Goal: Task Accomplishment & Management: Complete application form

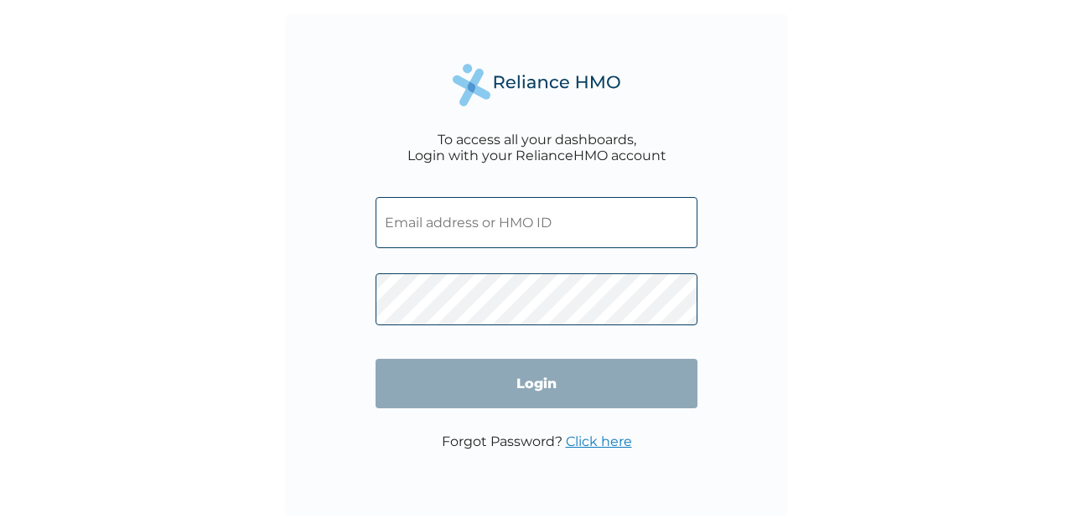
click at [516, 246] on input "text" at bounding box center [536, 222] width 322 height 51
paste input "KSB/11551/A"
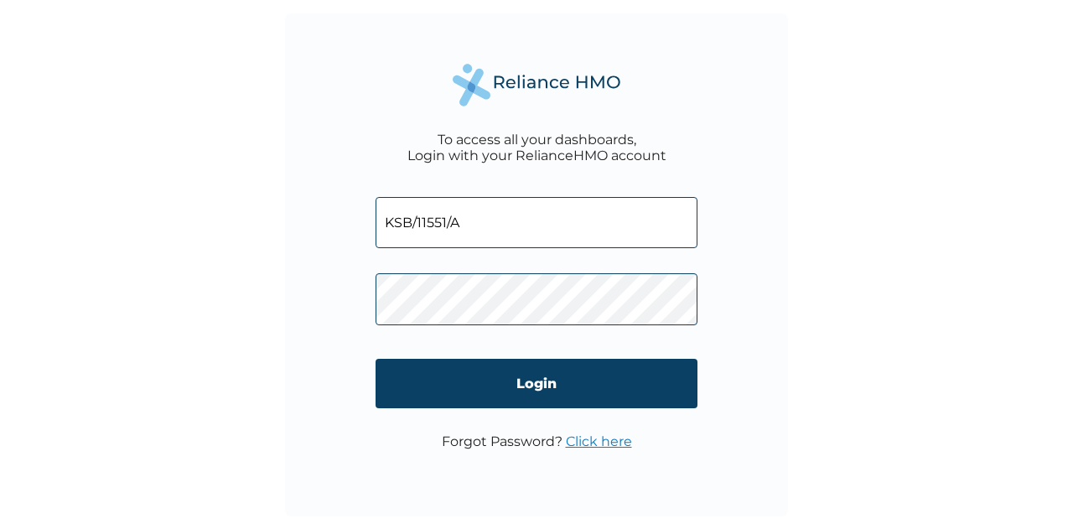
type input "KSB/11551/A"
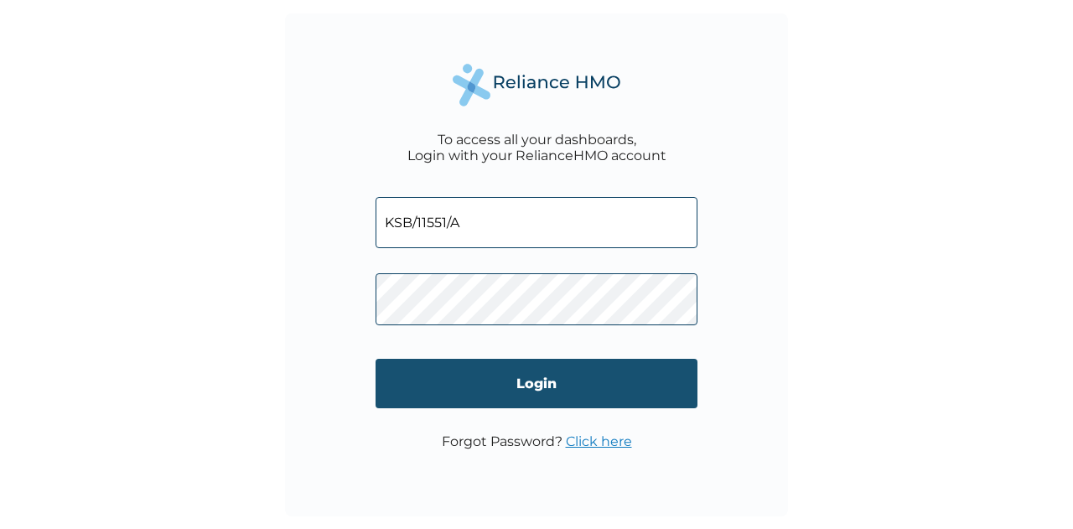
click at [585, 371] on input "Login" at bounding box center [536, 383] width 322 height 49
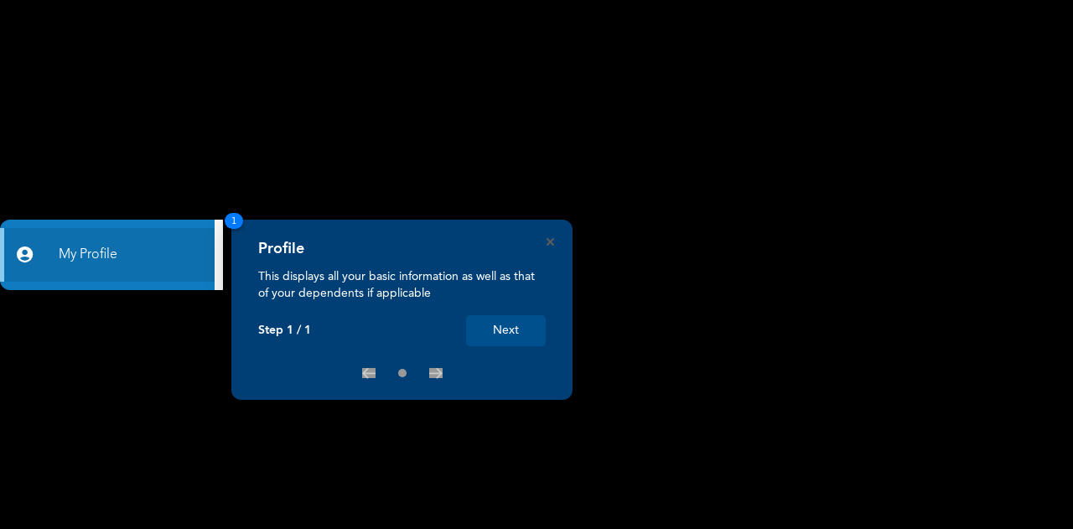
click at [515, 333] on button "Next" at bounding box center [506, 330] width 80 height 31
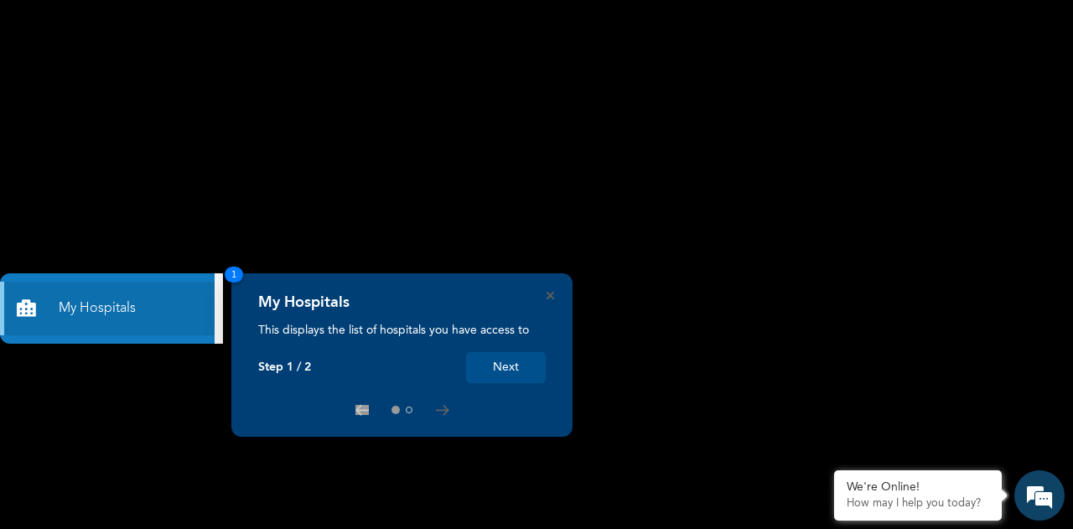
click at [493, 367] on button "Next" at bounding box center [506, 367] width 80 height 31
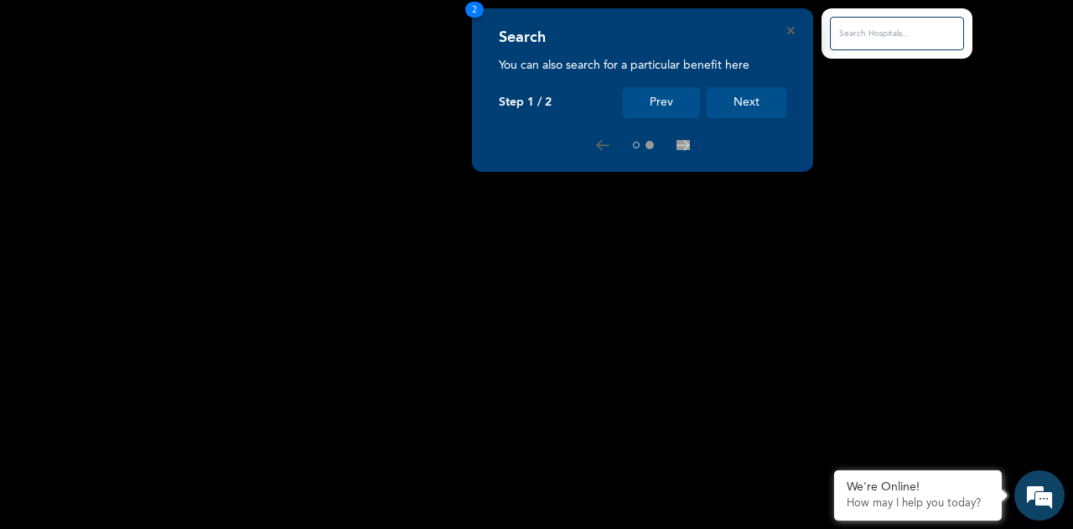
click at [752, 109] on button "Next" at bounding box center [747, 102] width 80 height 31
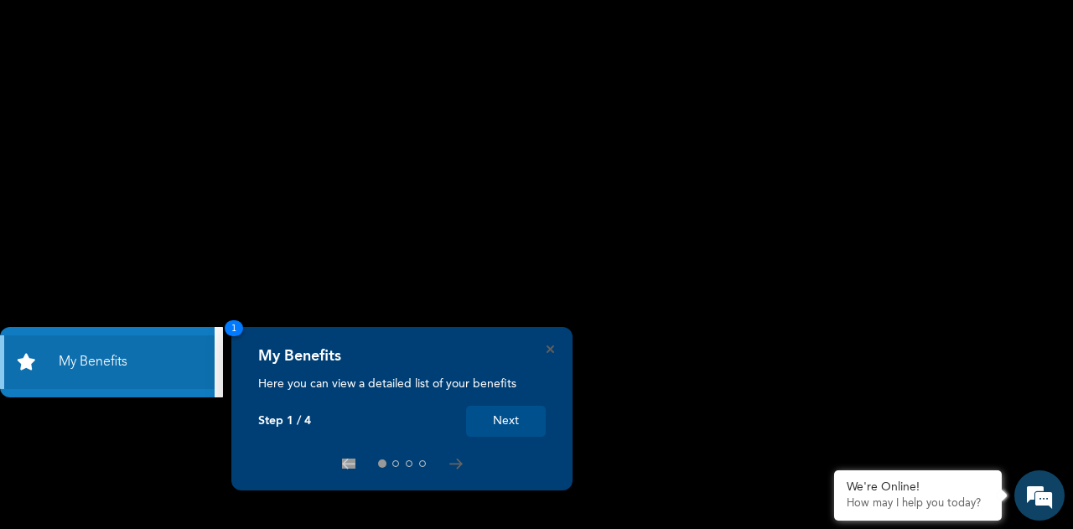
click at [537, 432] on button "Next" at bounding box center [506, 421] width 80 height 31
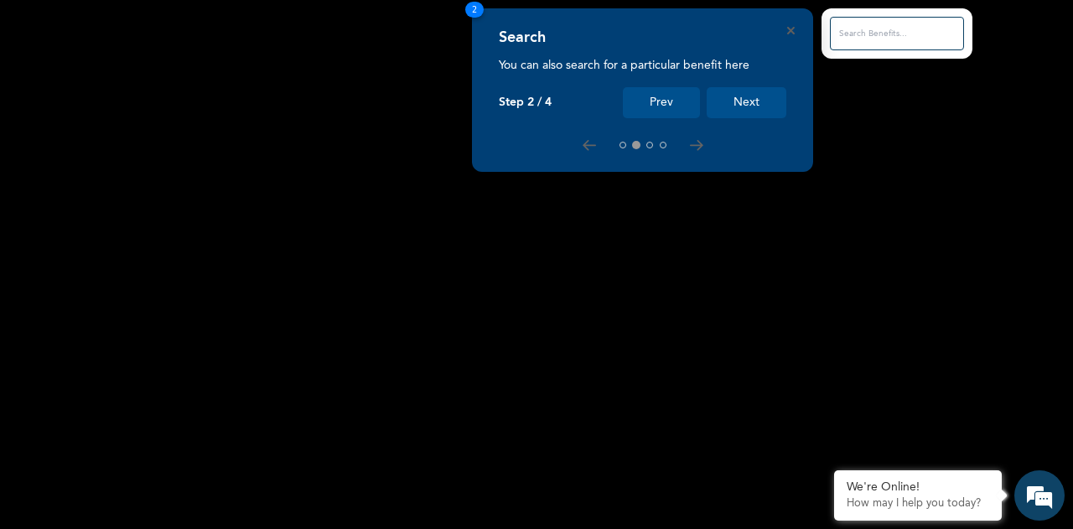
click at [765, 116] on button "Next" at bounding box center [747, 102] width 80 height 31
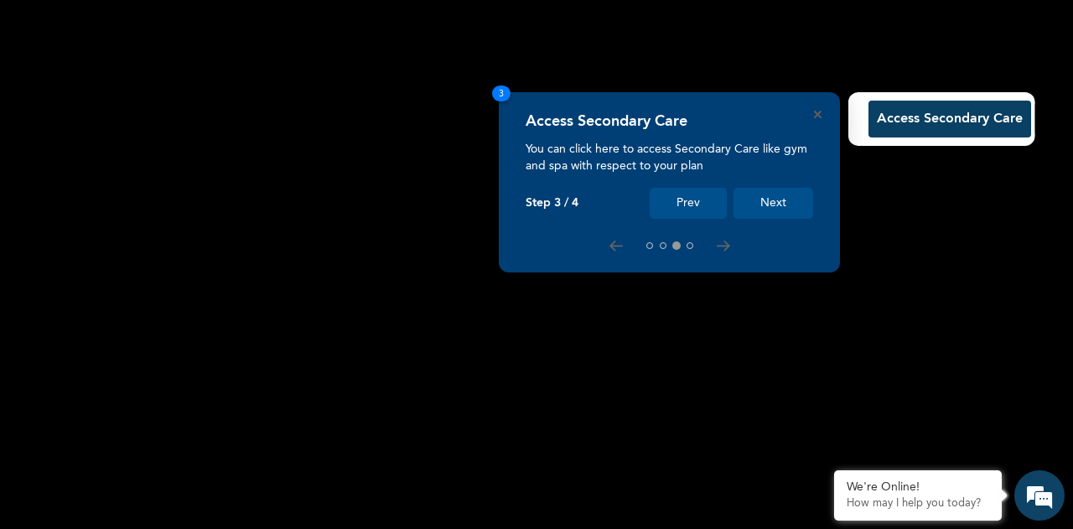
click at [784, 198] on button "Next" at bounding box center [773, 203] width 80 height 31
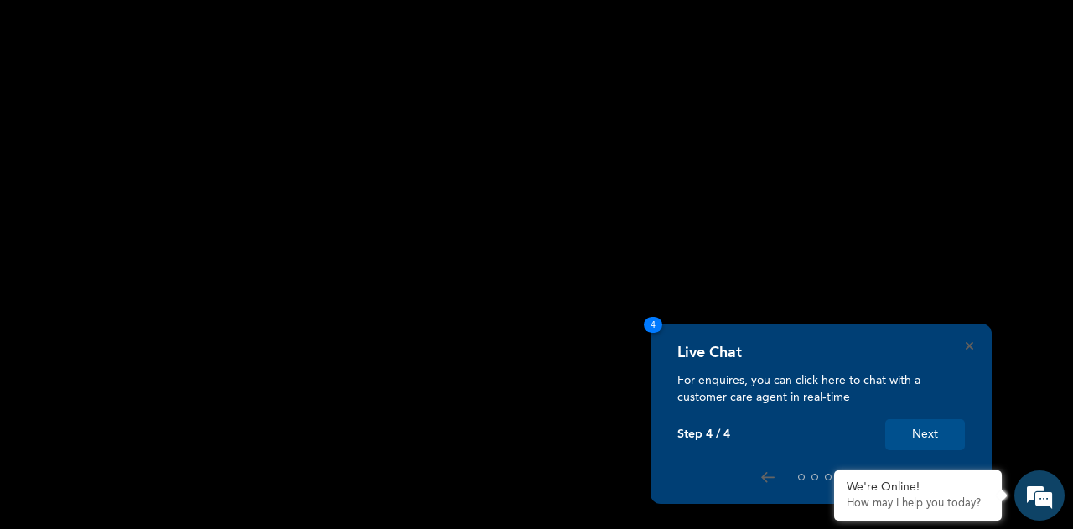
click at [930, 430] on button "Next" at bounding box center [925, 434] width 80 height 31
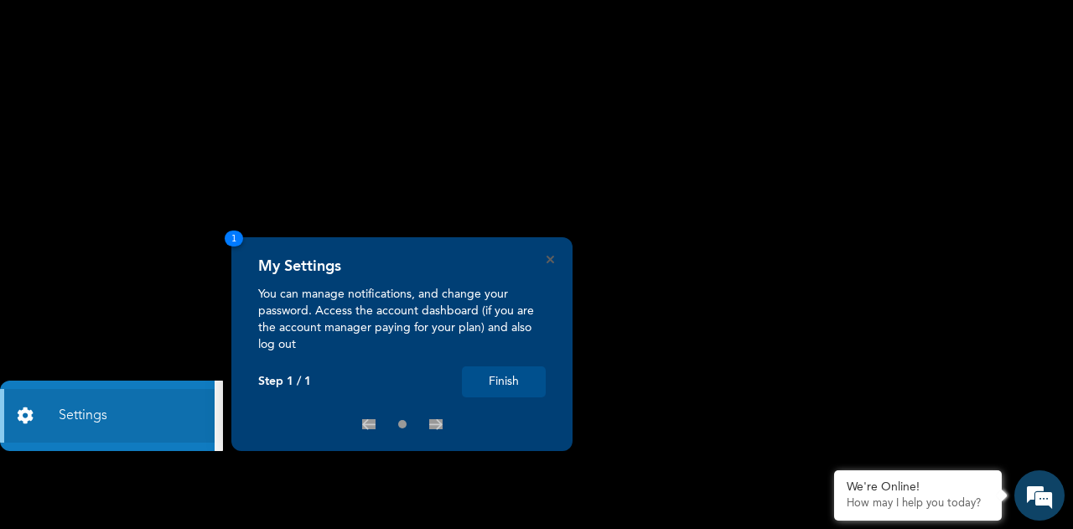
click at [496, 396] on button "Finish" at bounding box center [504, 381] width 84 height 31
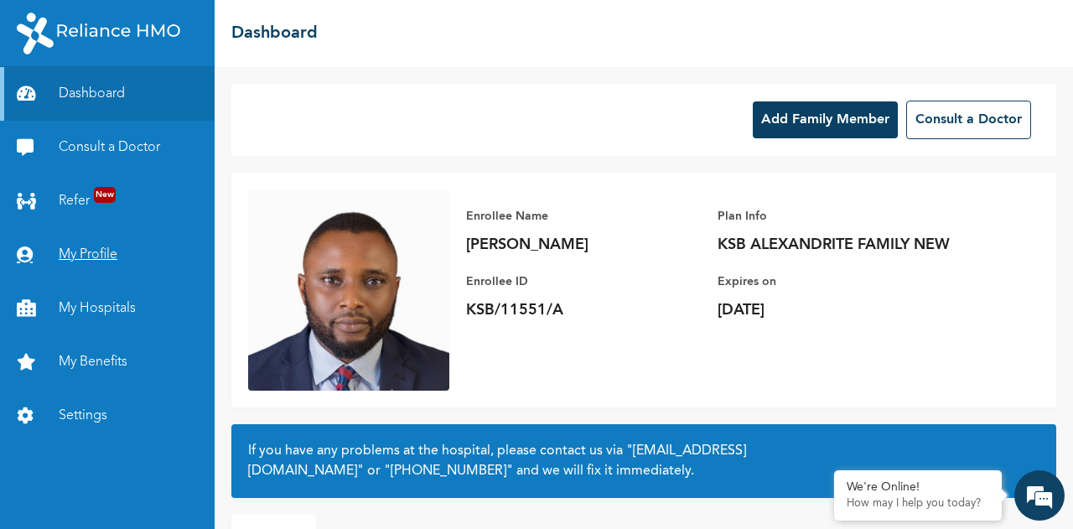
click at [104, 262] on link "My Profile" at bounding box center [107, 255] width 215 height 54
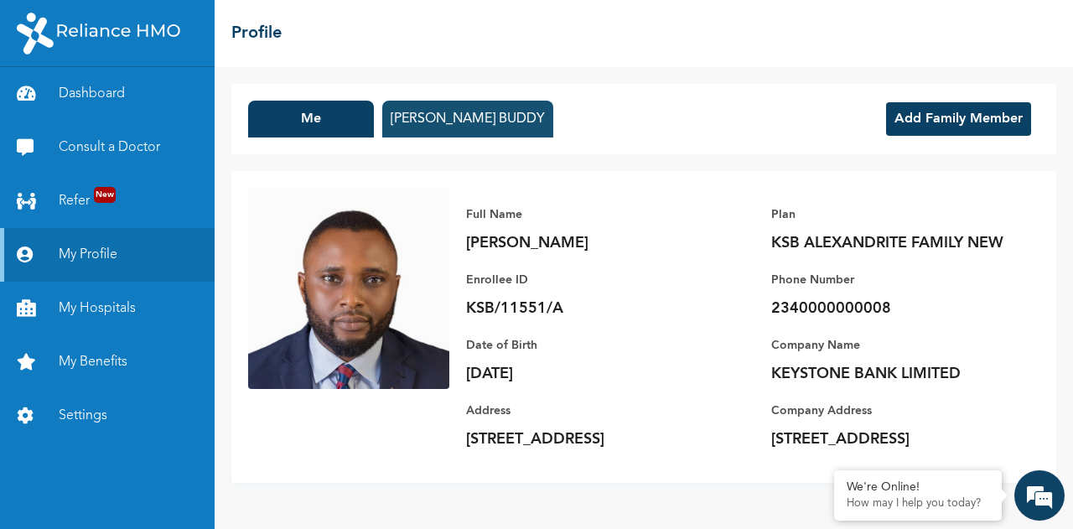
click at [494, 110] on button "[PERSON_NAME] BUDDY" at bounding box center [467, 119] width 171 height 37
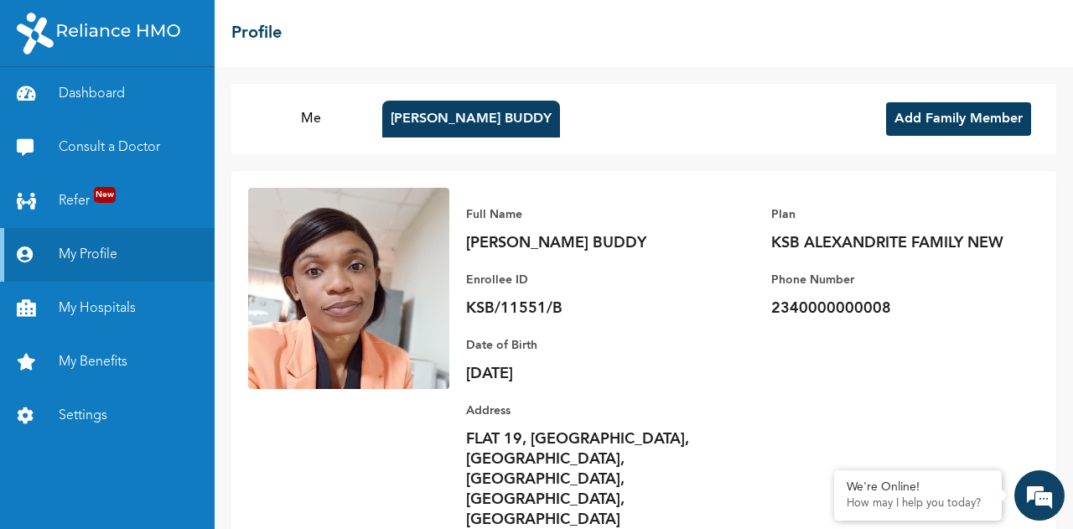
click at [903, 132] on button "Add Family Member" at bounding box center [958, 119] width 145 height 34
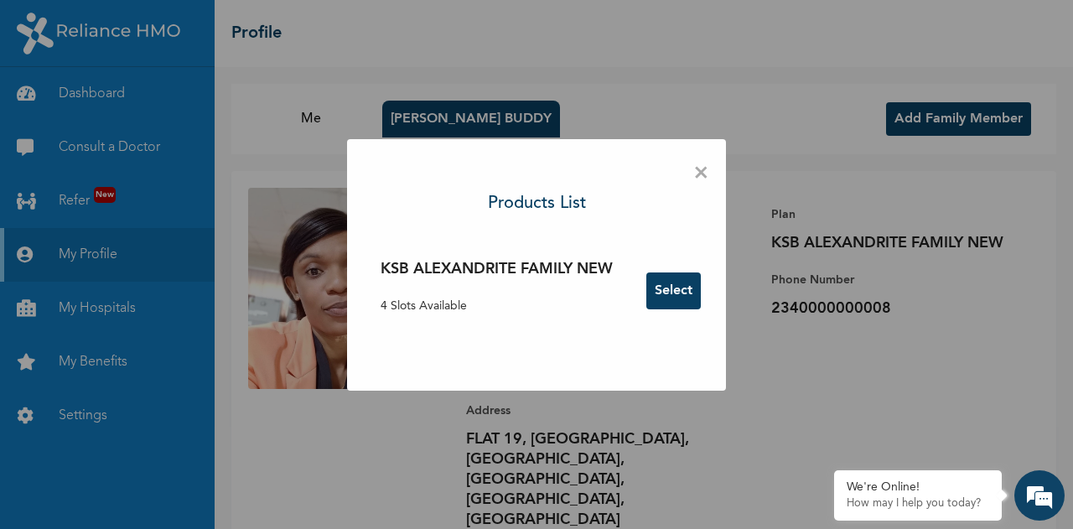
click at [686, 302] on button "Select" at bounding box center [673, 290] width 54 height 37
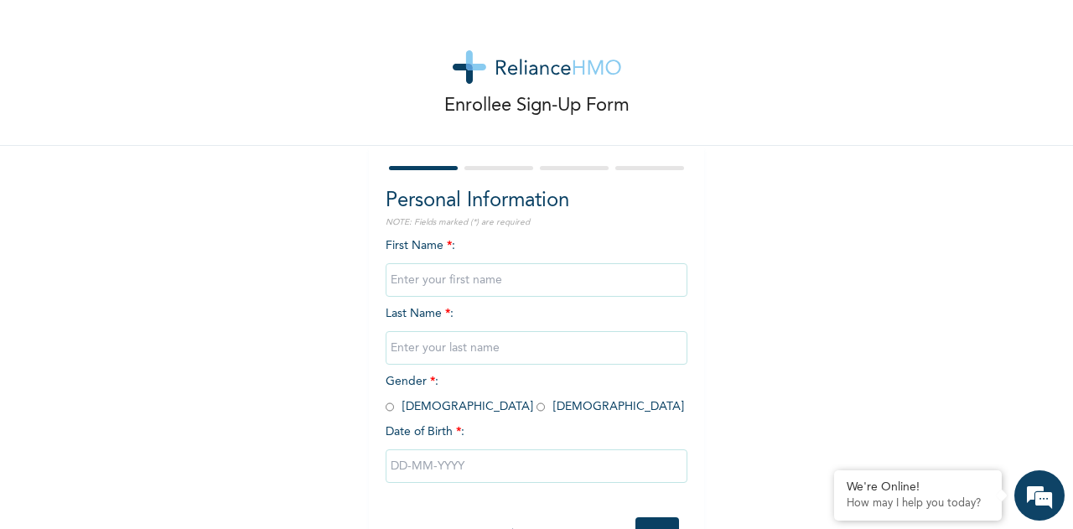
click at [432, 272] on input "text" at bounding box center [537, 280] width 302 height 34
click at [460, 291] on input "MUNACH" at bounding box center [537, 280] width 302 height 34
type input "[PERSON_NAME]"
click at [443, 353] on input "text" at bounding box center [537, 348] width 302 height 34
type input "BUDDY"
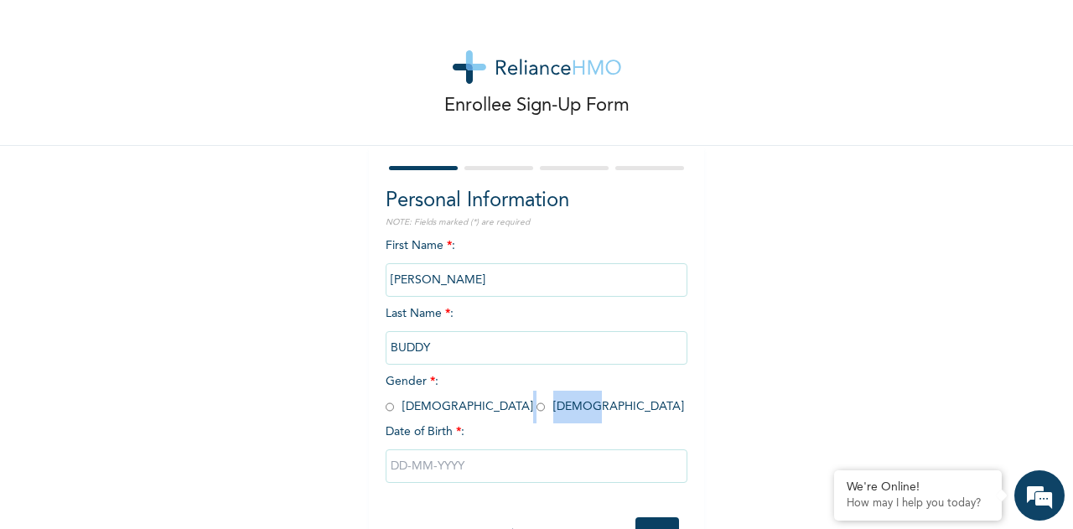
drag, startPoint x: 502, startPoint y: 412, endPoint x: 427, endPoint y: 403, distance: 75.2
click at [427, 403] on div "First Name * : [PERSON_NAME] Last Name * : [PERSON_NAME] Gender * : [DEMOGRAPHI…" at bounding box center [537, 373] width 302 height 272
click at [536, 403] on input "radio" at bounding box center [540, 407] width 8 height 16
radio input "true"
click at [462, 470] on input "text" at bounding box center [537, 466] width 302 height 34
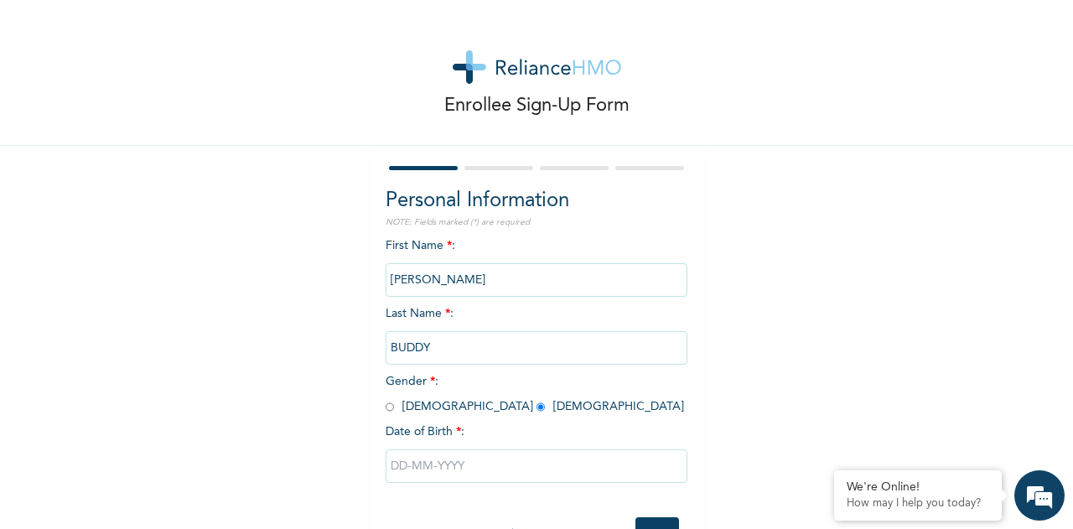
select select "7"
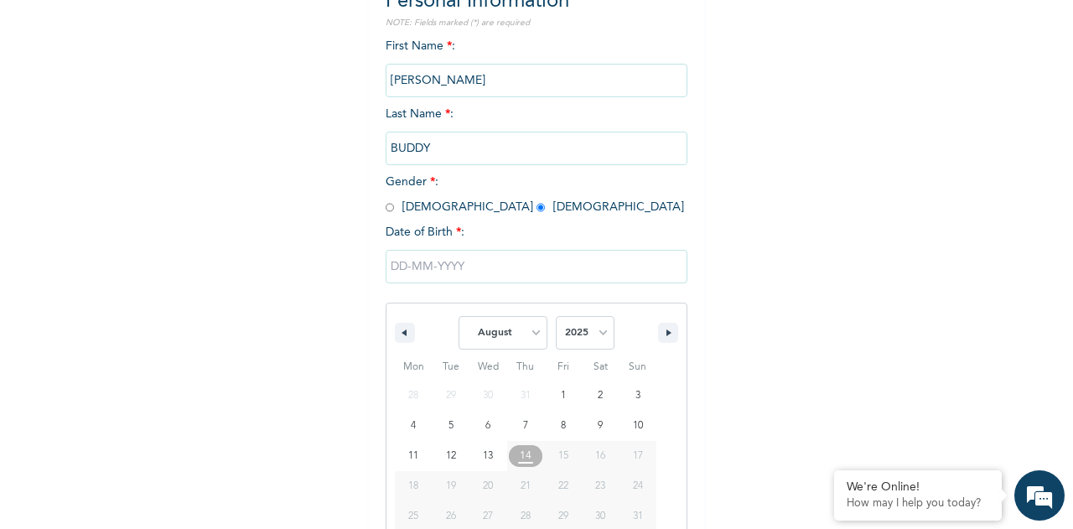
scroll to position [234, 0]
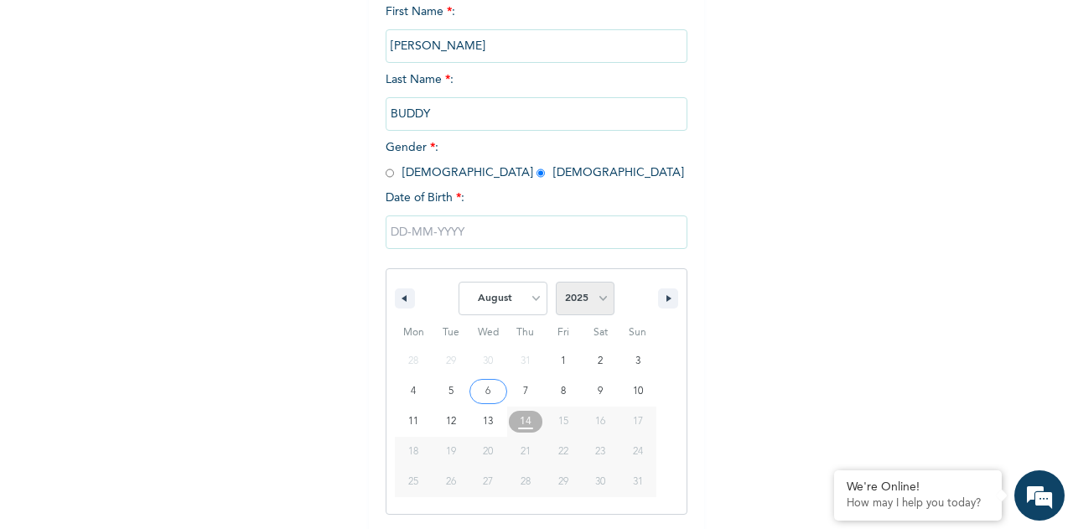
click at [598, 296] on select "2025 2024 2023 2022 2021 2020 2019 2018 2017 2016 2015 2014 2013 2012 2011 2010…" at bounding box center [585, 299] width 59 height 34
click at [556, 283] on select "2025 2024 2023 2022 2021 2020 2019 2018 2017 2016 2015 2014 2013 2012 2011 2010…" at bounding box center [585, 299] width 59 height 34
click at [593, 301] on select "2025 2024 2023 2022 2021 2020 2019 2018 2017 2016 2015 2014 2013 2012 2011 2010…" at bounding box center [585, 299] width 59 height 34
click at [556, 283] on select "2025 2024 2023 2022 2021 2020 2019 2018 2017 2016 2015 2014 2013 2012 2011 2010…" at bounding box center [585, 299] width 59 height 34
click at [593, 302] on select "2025 2024 2023 2022 2021 2020 2019 2018 2017 2016 2015 2014 2013 2012 2011 2010…" at bounding box center [585, 299] width 59 height 34
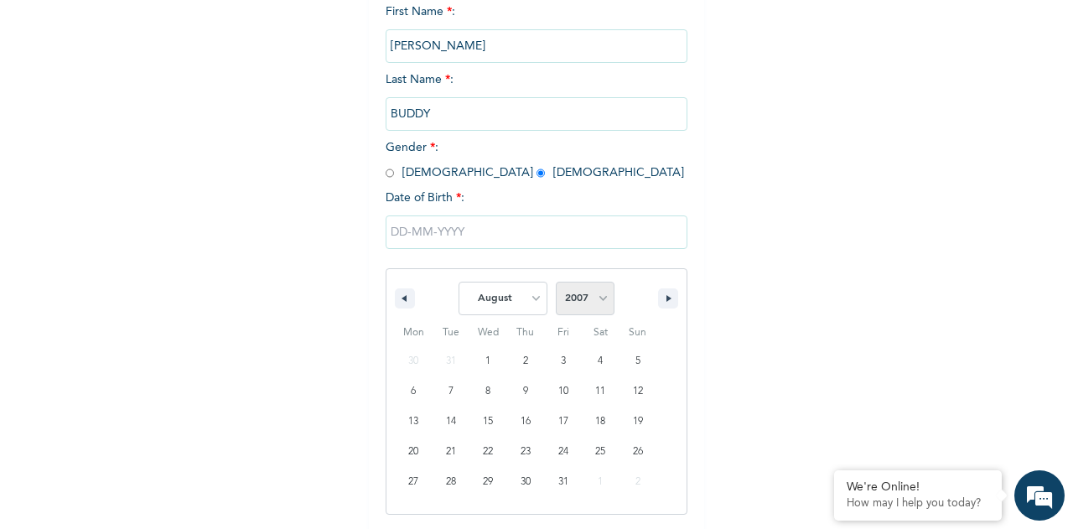
select select "2014"
click at [556, 283] on select "2025 2024 2023 2022 2021 2020 2019 2018 2017 2016 2015 2014 2013 2012 2011 2010…" at bounding box center [585, 299] width 59 height 34
click at [520, 295] on select "January February March April May June July August September October November De…" at bounding box center [502, 299] width 89 height 34
select select "2"
click at [458, 283] on select "January February March April May June July August September October November De…" at bounding box center [502, 299] width 89 height 34
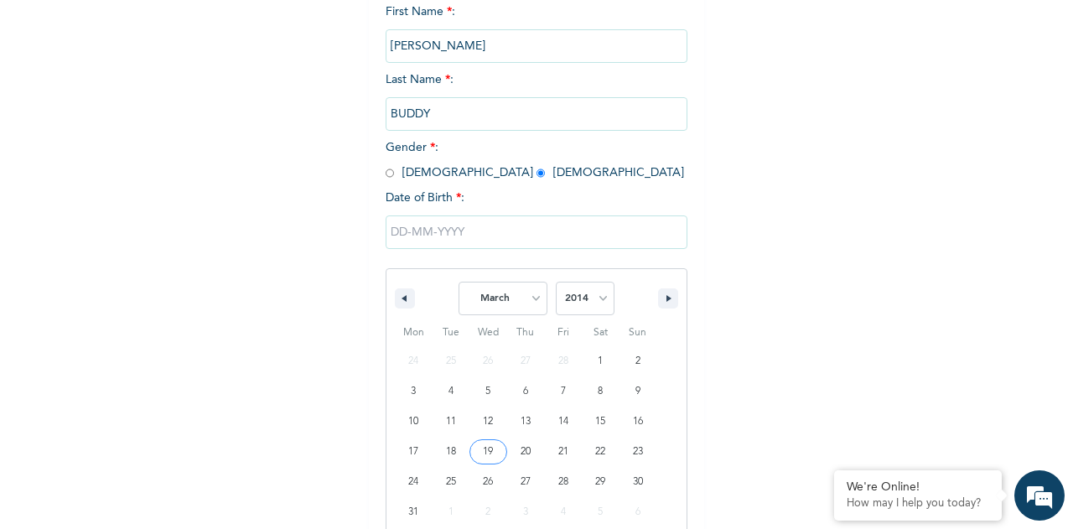
type input "[DATE]"
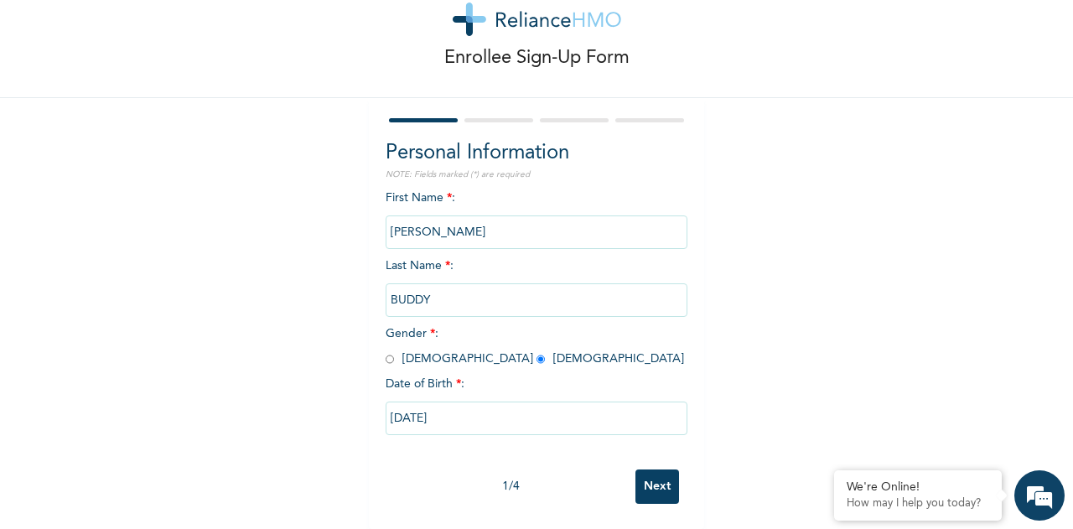
scroll to position [62, 0]
click at [651, 480] on input "Next" at bounding box center [657, 486] width 44 height 34
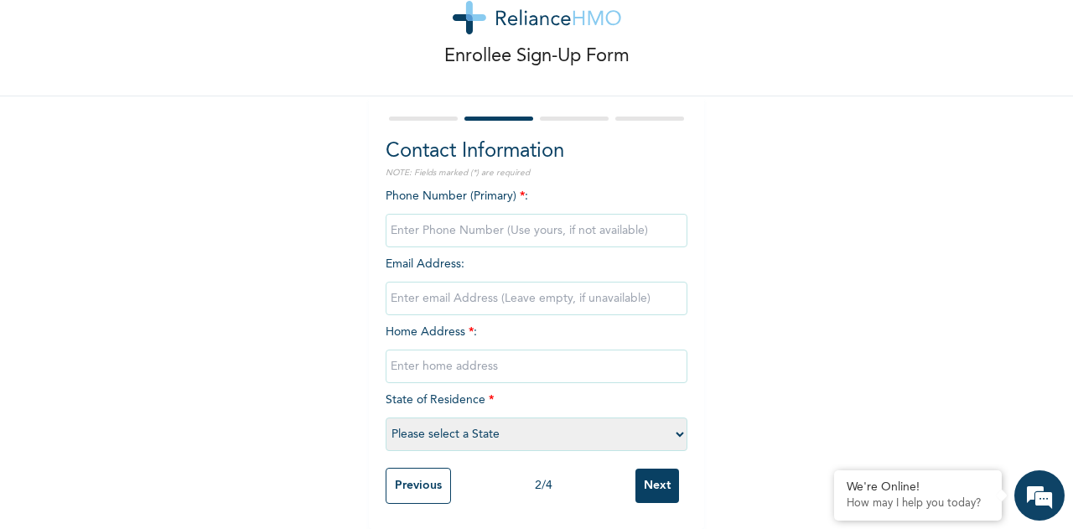
click at [419, 219] on input "phone" at bounding box center [537, 231] width 302 height 34
type input "07060874141"
click at [463, 282] on input "email" at bounding box center [537, 299] width 302 height 34
type input "[EMAIL_ADDRESS][DOMAIN_NAME]"
click at [426, 352] on input "text" at bounding box center [537, 366] width 302 height 34
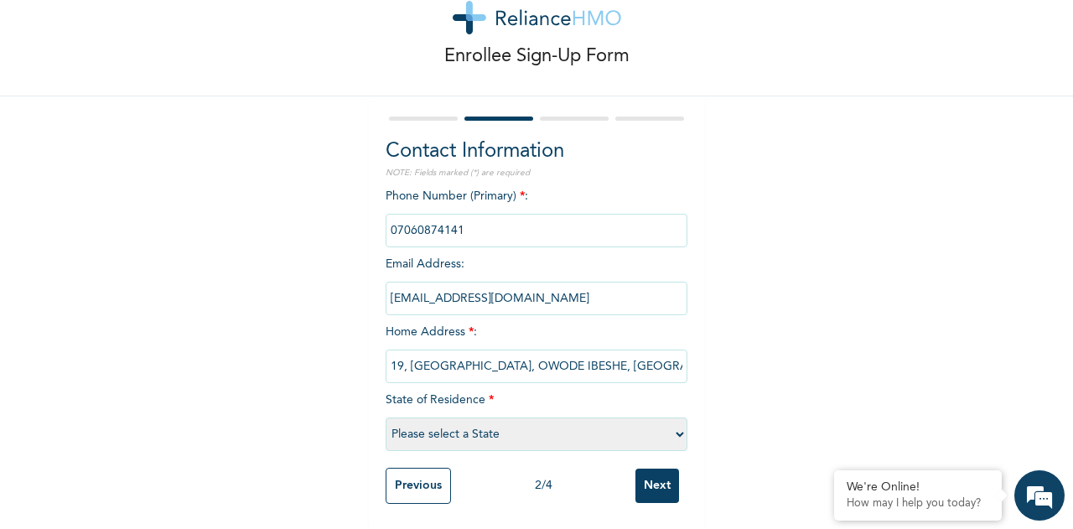
scroll to position [0, 39]
type input "FLAT 19, [GEOGRAPHIC_DATA], OWODE IBESHE, [GEOGRAPHIC_DATA]"
click at [436, 442] on div "Phone Number (Primary) * : Email Address : [EMAIL_ADDRESS][DOMAIN_NAME] Home Ad…" at bounding box center [537, 324] width 302 height 272
click at [453, 427] on select "Please select a State [PERSON_NAME] (FCT) [PERSON_NAME] Ibom [GEOGRAPHIC_DATA] …" at bounding box center [537, 434] width 302 height 34
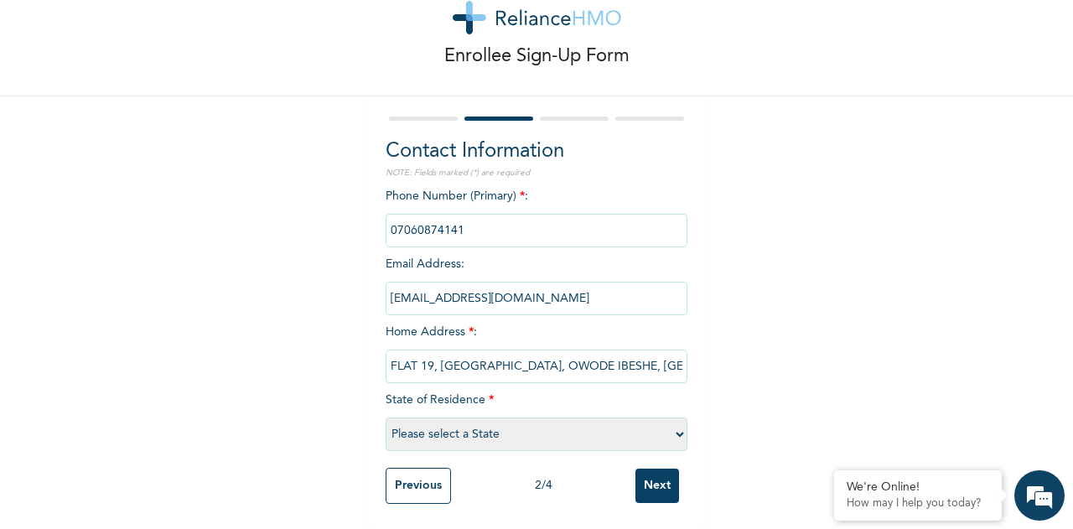
select select "25"
click at [386, 417] on select "Please select a State [PERSON_NAME] (FCT) [PERSON_NAME] Ibom [GEOGRAPHIC_DATA] …" at bounding box center [537, 434] width 302 height 34
click at [653, 482] on input "Next" at bounding box center [657, 486] width 44 height 34
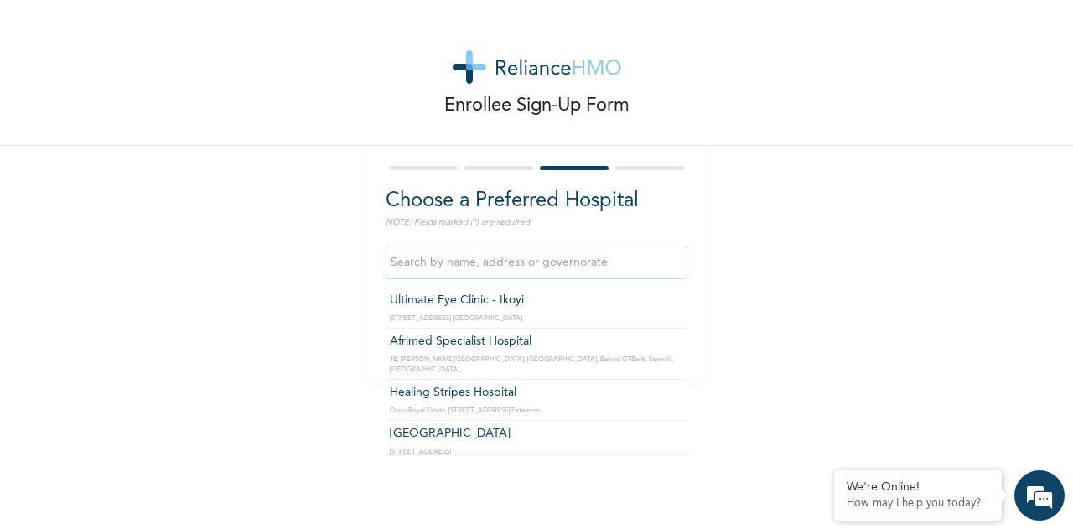
click at [570, 272] on input "text" at bounding box center [537, 263] width 302 height 34
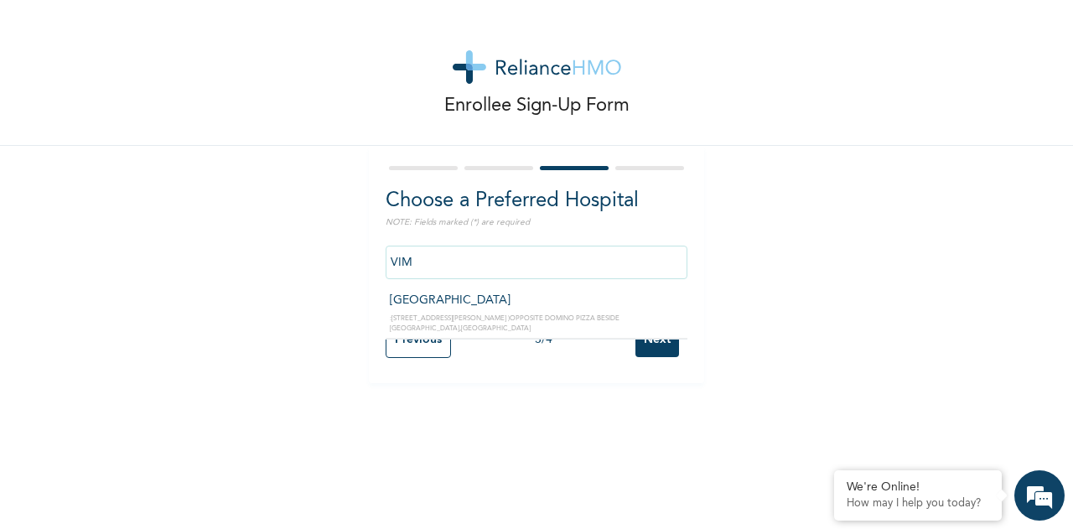
type input "[GEOGRAPHIC_DATA]"
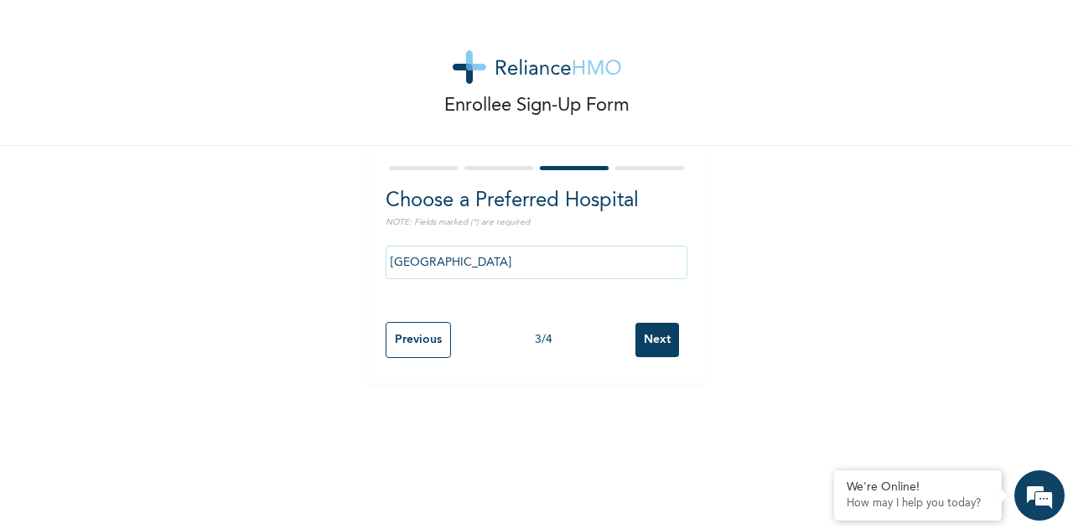
click at [645, 324] on input "Next" at bounding box center [657, 340] width 44 height 34
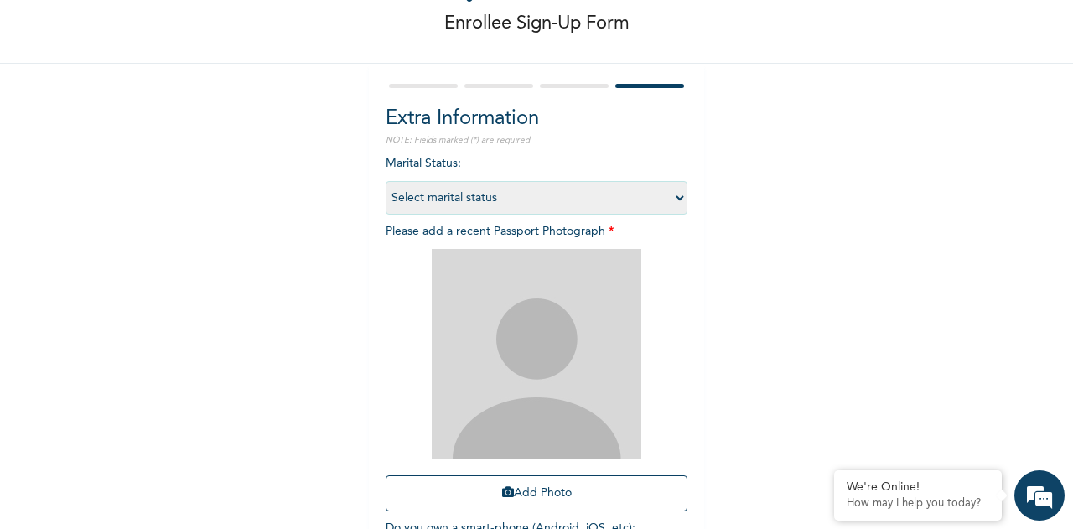
scroll to position [118, 0]
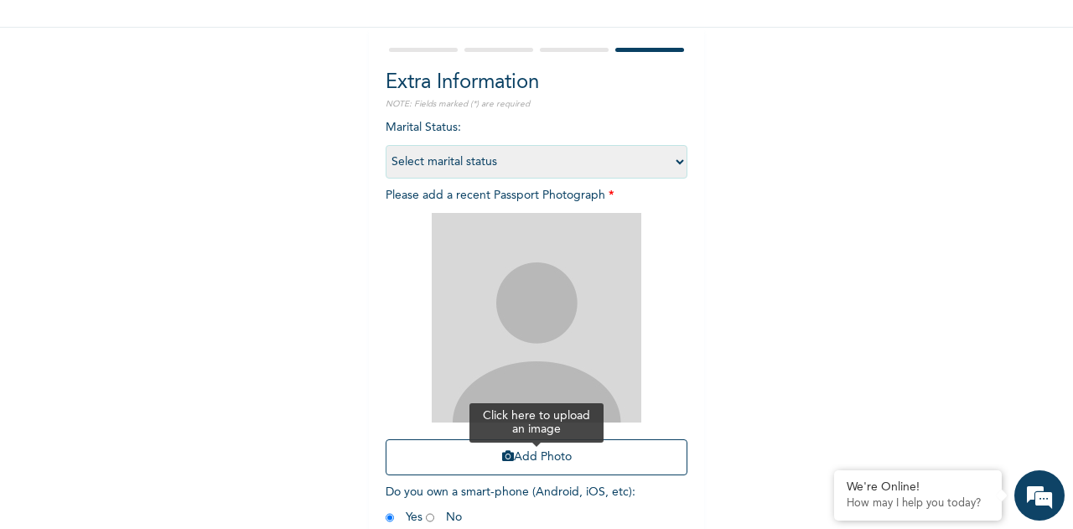
click at [641, 465] on button "Add Photo" at bounding box center [537, 457] width 302 height 36
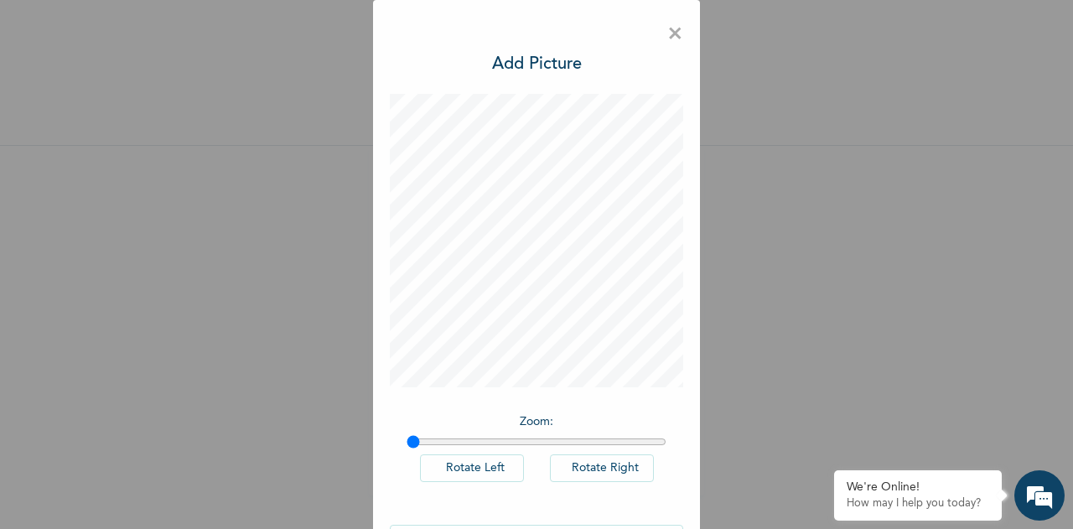
scroll to position [55, 0]
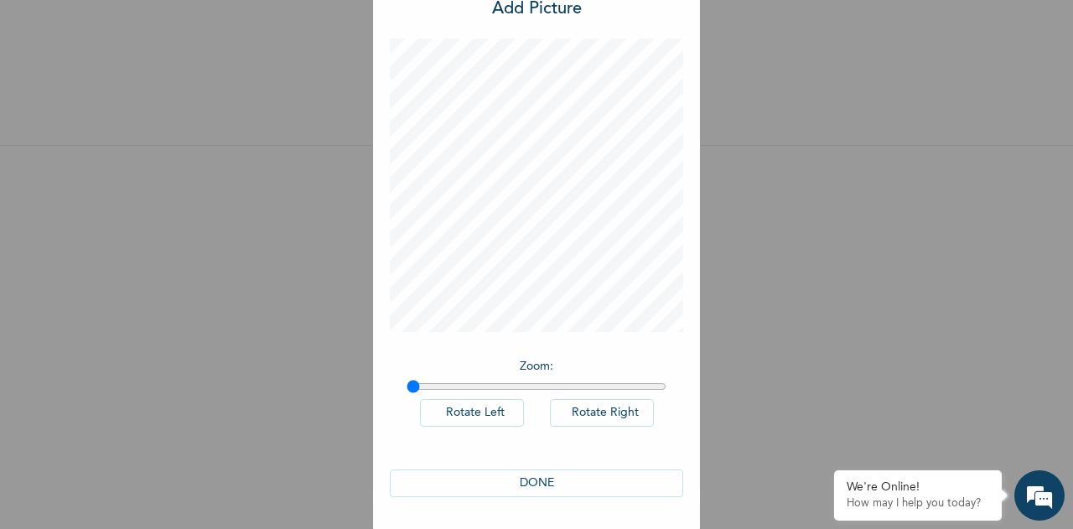
click at [562, 485] on button "DONE" at bounding box center [536, 483] width 293 height 28
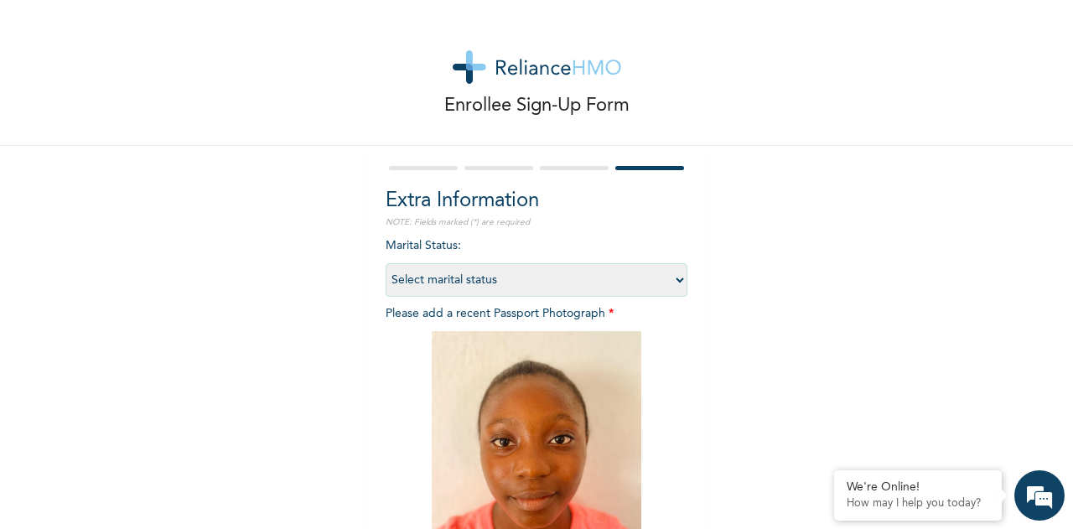
scroll to position [206, 0]
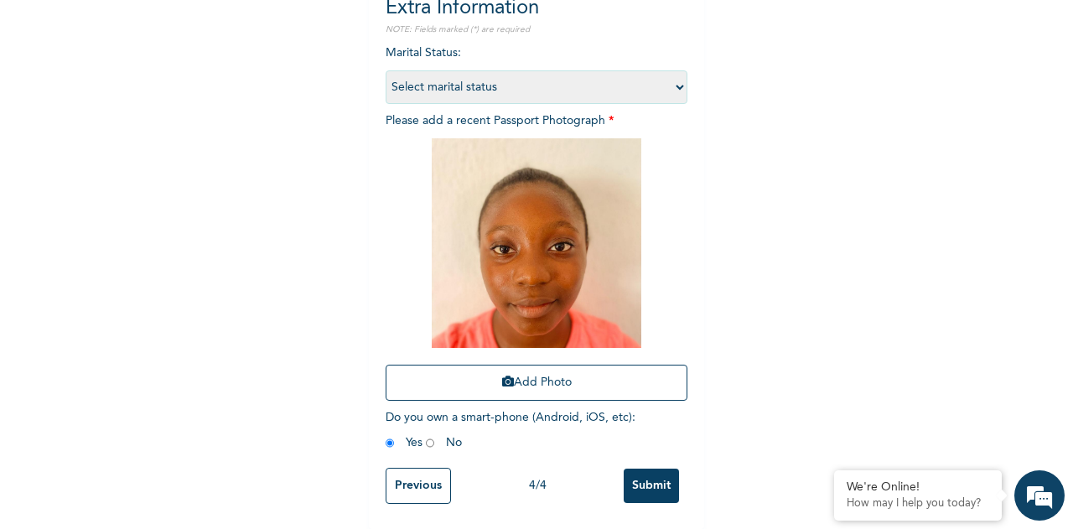
click at [650, 483] on input "Submit" at bounding box center [651, 486] width 55 height 34
